Goal: Information Seeking & Learning: Learn about a topic

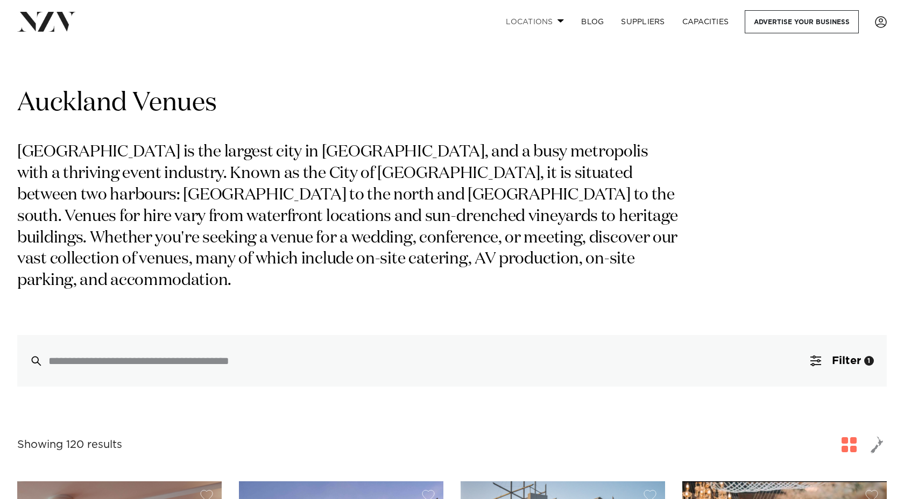
click at [544, 23] on link "Locations" at bounding box center [534, 21] width 75 height 23
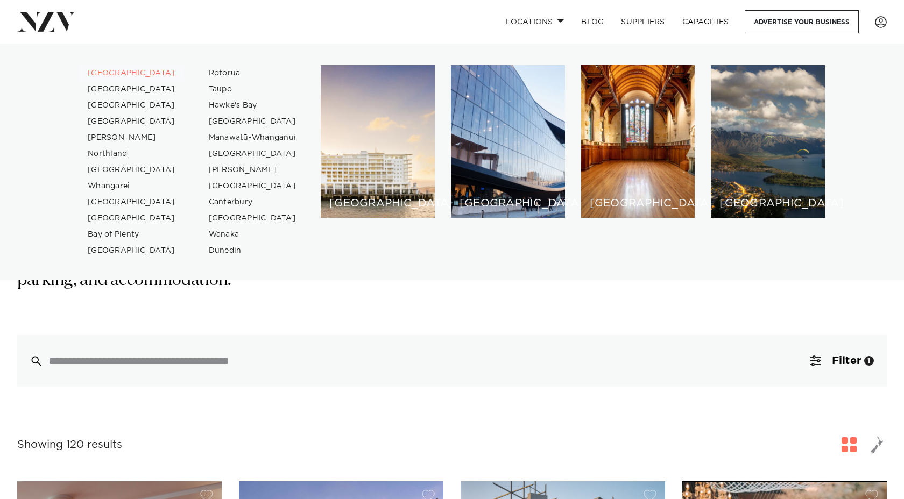
click at [97, 73] on link "[GEOGRAPHIC_DATA]" at bounding box center [131, 73] width 105 height 16
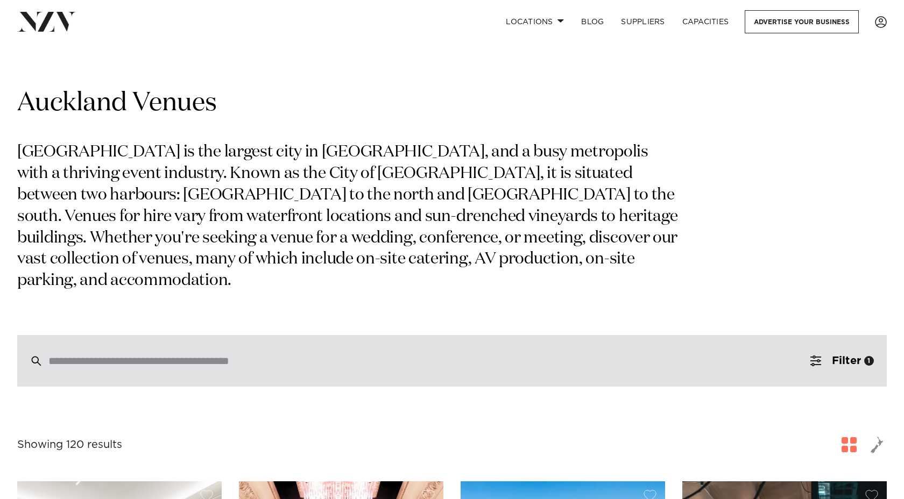
click at [212, 349] on div at bounding box center [451, 361] width 869 height 52
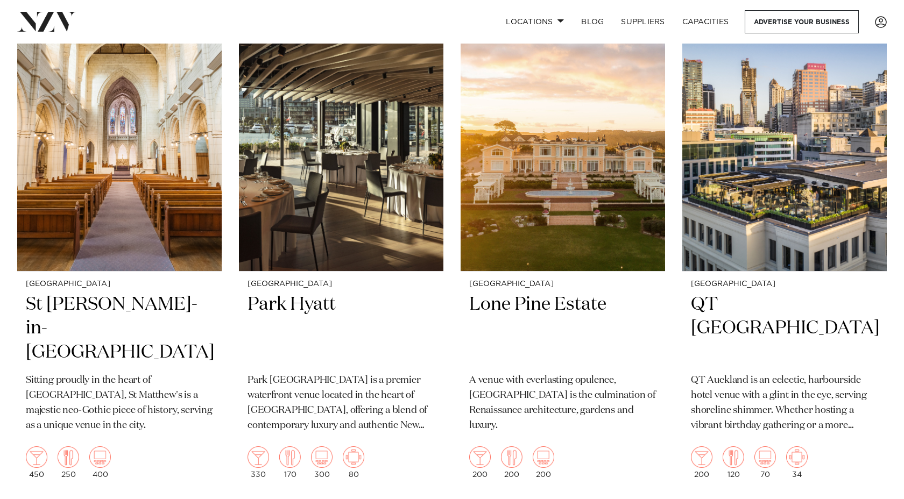
scroll to position [4035, 0]
click at [787, 293] on h2 "QT [GEOGRAPHIC_DATA]" at bounding box center [784, 329] width 187 height 73
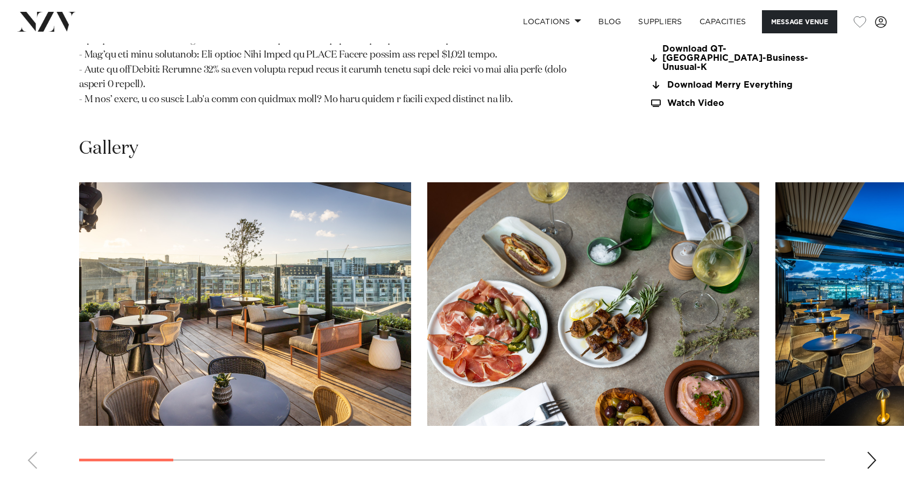
scroll to position [1250, 0]
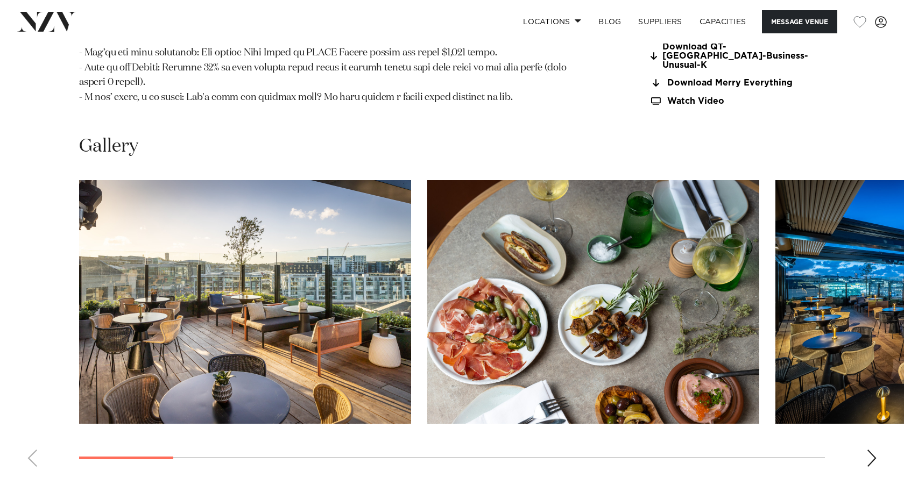
click at [427, 314] on img "2 / 17" at bounding box center [593, 302] width 332 height 244
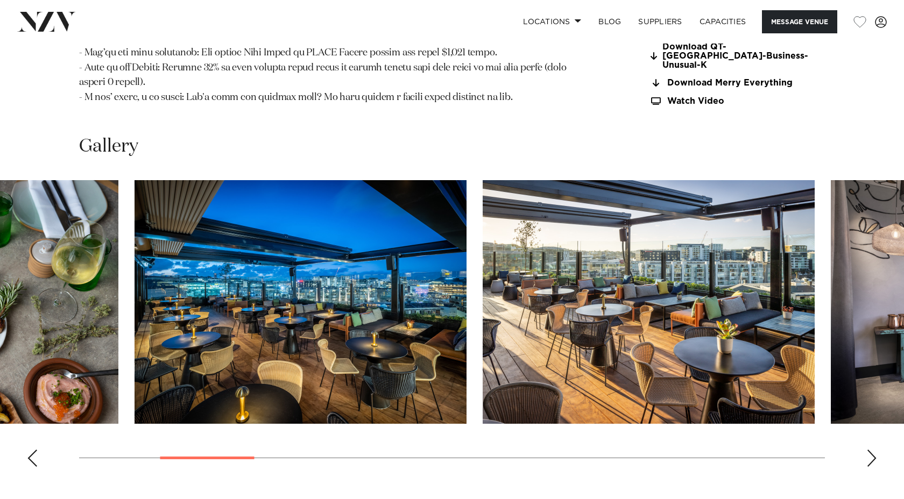
click at [302, 337] on img "3 / 17" at bounding box center [300, 302] width 332 height 244
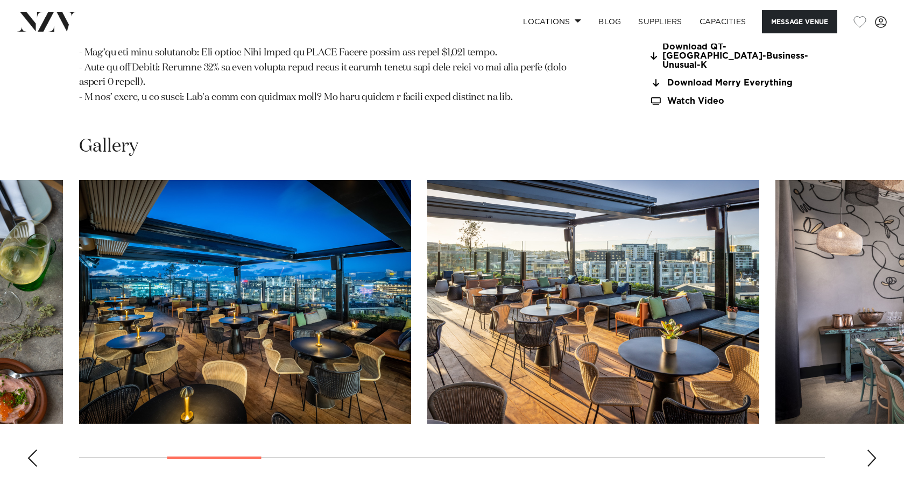
click at [427, 329] on img "4 / 17" at bounding box center [593, 302] width 332 height 244
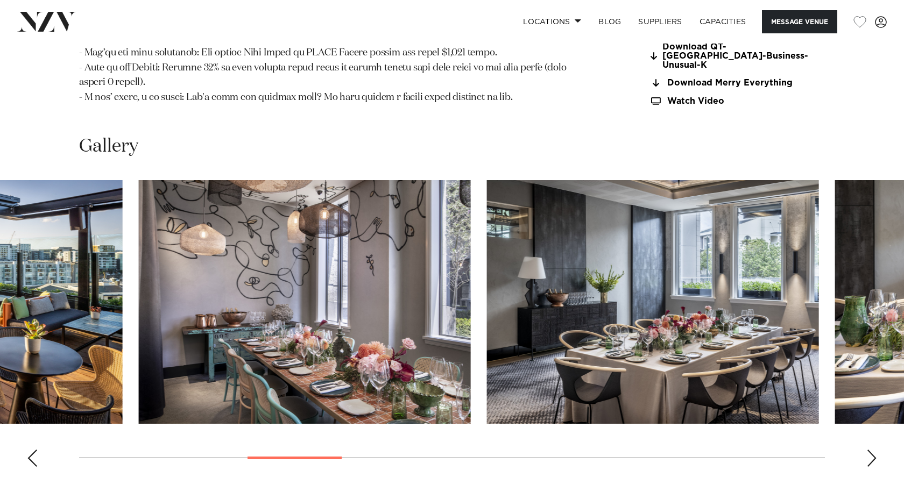
click at [342, 321] on img "5 / 17" at bounding box center [305, 302] width 332 height 244
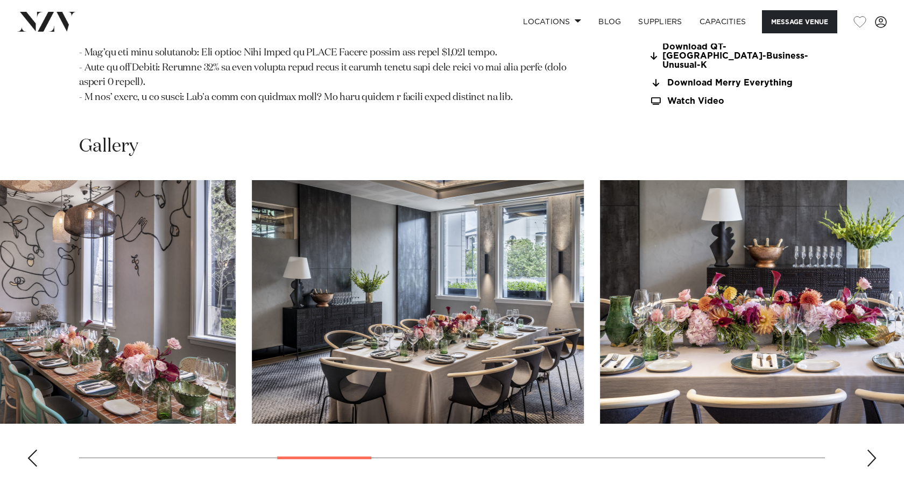
click at [415, 311] on img "6 / 17" at bounding box center [418, 302] width 332 height 244
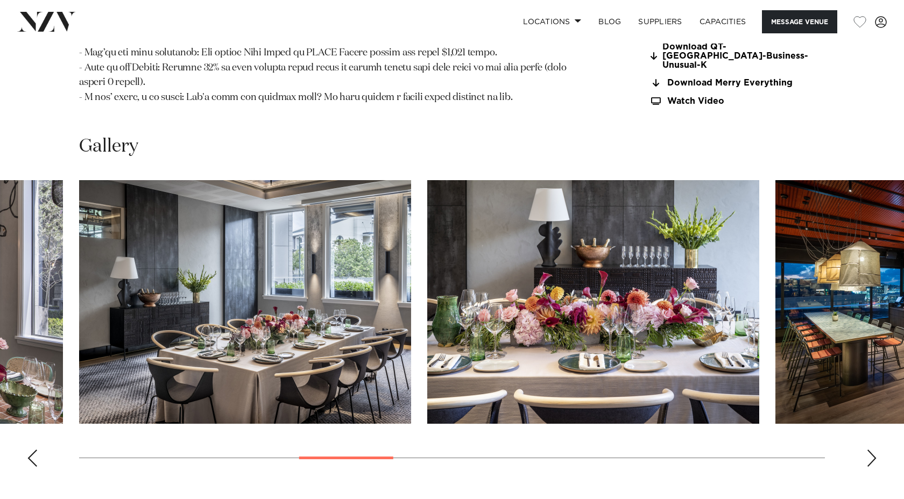
click at [863, 440] on swiper-container at bounding box center [452, 327] width 904 height 295
click at [872, 450] on div "Next slide" at bounding box center [871, 458] width 11 height 17
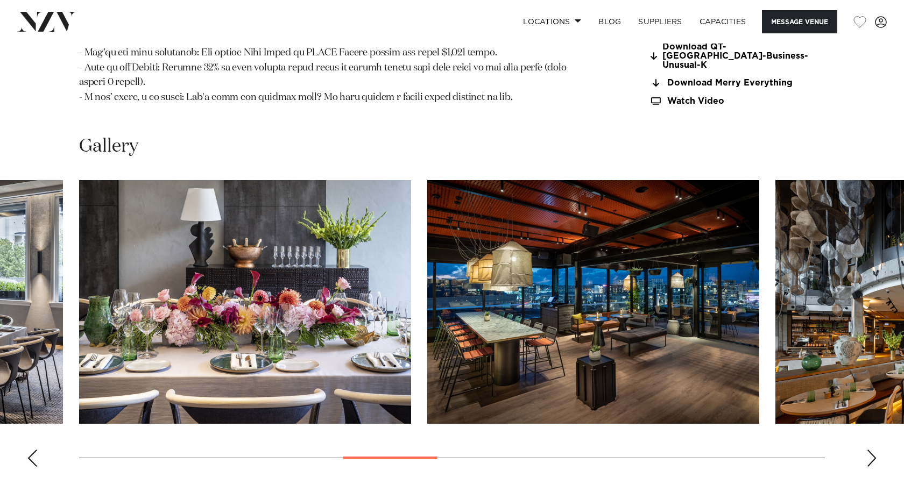
click at [872, 450] on div "Next slide" at bounding box center [871, 458] width 11 height 17
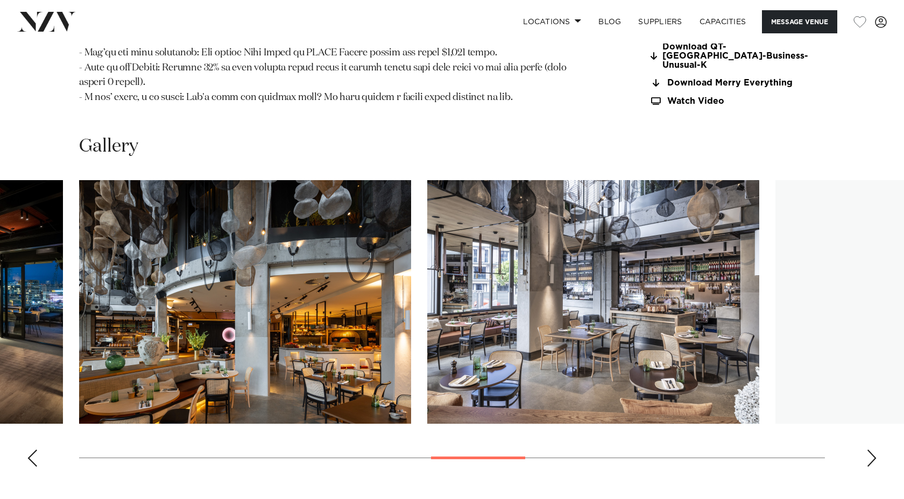
click at [872, 450] on div "Next slide" at bounding box center [871, 458] width 11 height 17
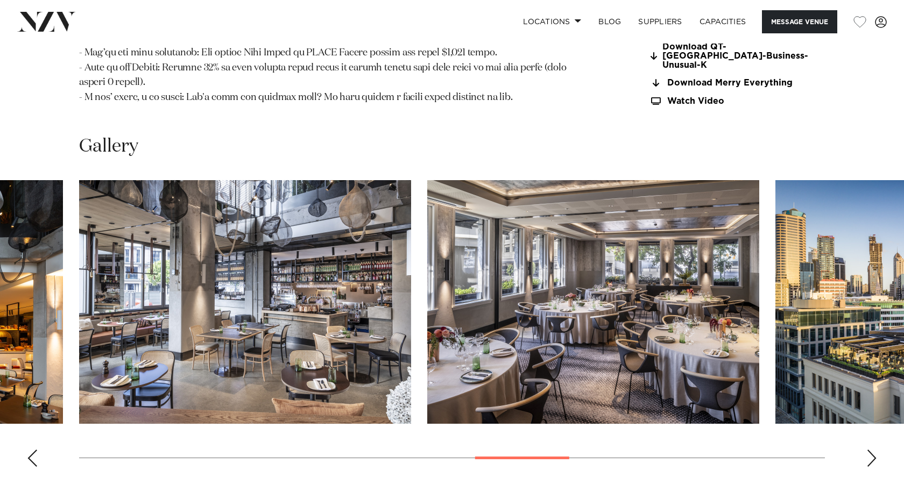
click at [872, 450] on div "Next slide" at bounding box center [871, 458] width 11 height 17
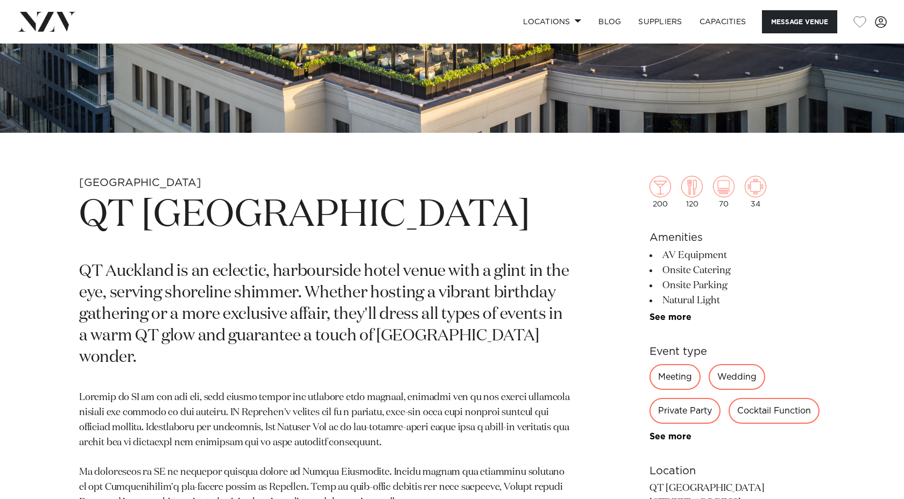
scroll to position [488, 0]
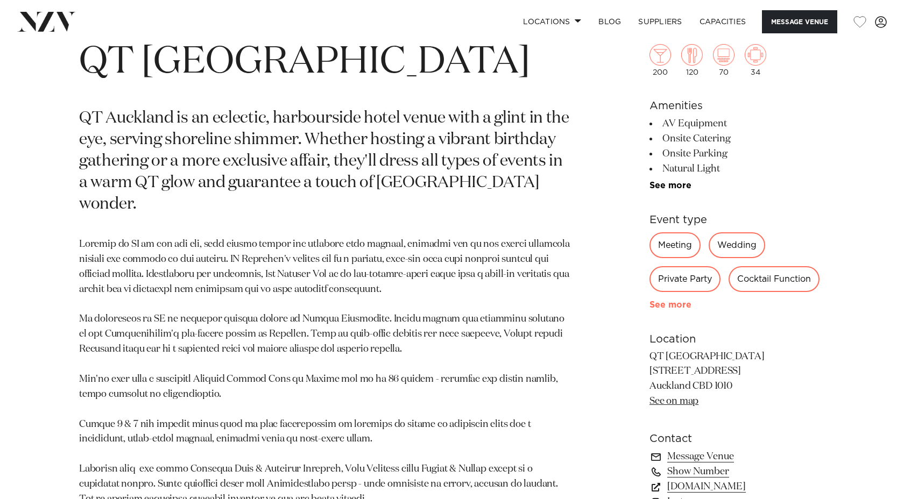
click at [669, 304] on link "See more" at bounding box center [691, 304] width 84 height 9
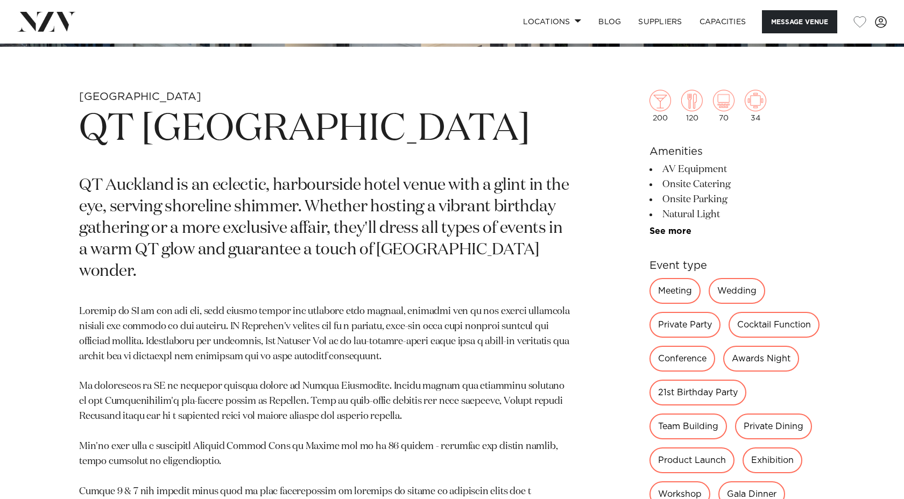
scroll to position [0, 0]
